Goal: Check status: Check status

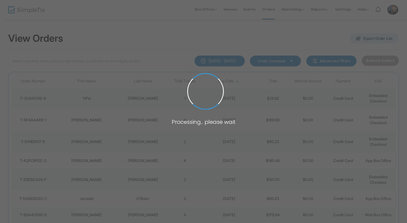
scroll to position [22, 0]
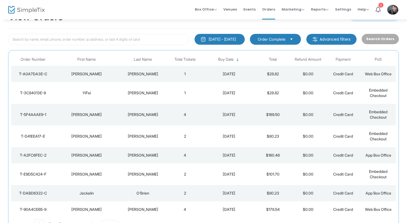
click at [196, 76] on td "1" at bounding box center [184, 74] width 35 height 16
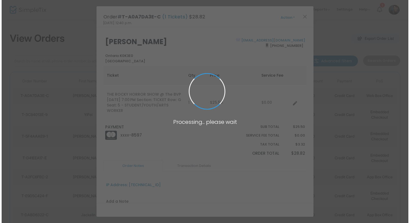
scroll to position [0, 0]
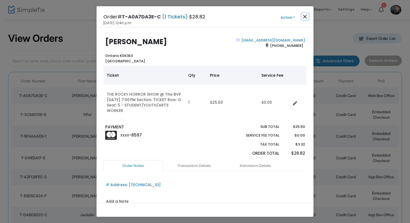
click at [305, 15] on button "Close" at bounding box center [305, 16] width 7 height 7
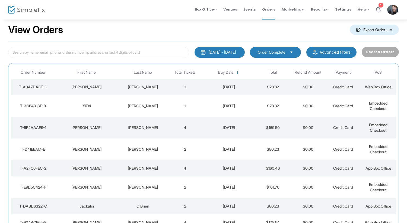
scroll to position [5, 0]
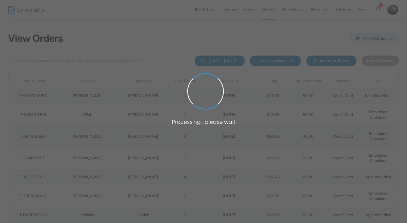
scroll to position [5, 0]
